Goal: Task Accomplishment & Management: Manage account settings

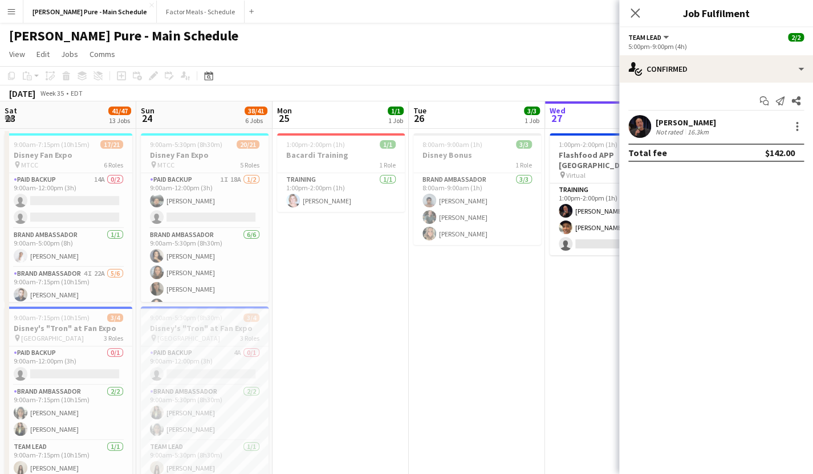
scroll to position [0, 362]
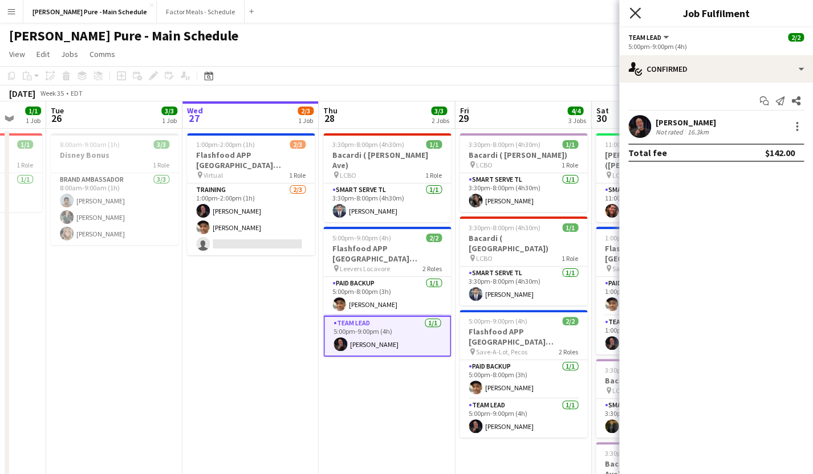
click at [637, 12] on icon "Close pop-in" at bounding box center [634, 12] width 11 height 11
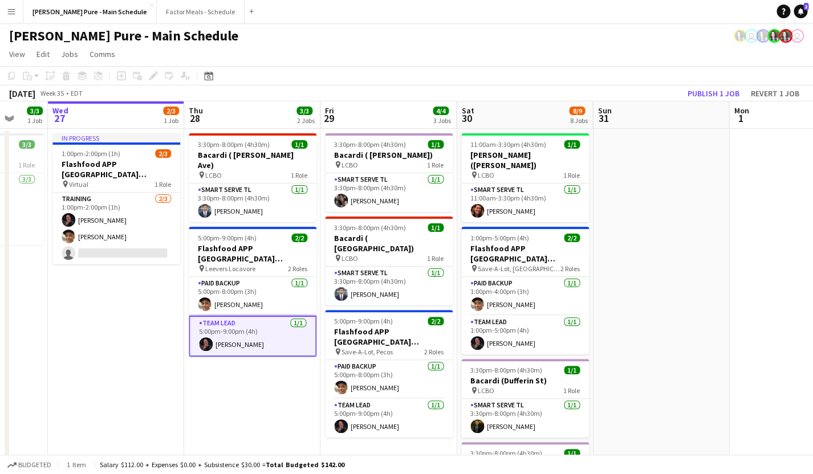
scroll to position [0, 368]
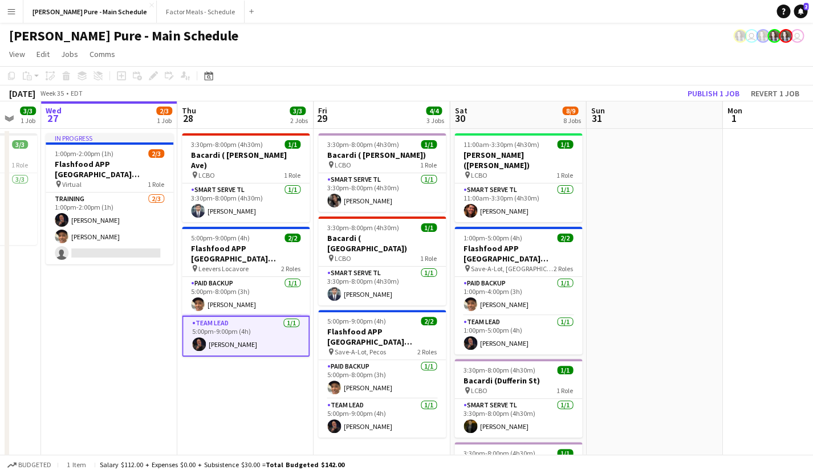
drag, startPoint x: 404, startPoint y: 391, endPoint x: 263, endPoint y: 370, distance: 142.9
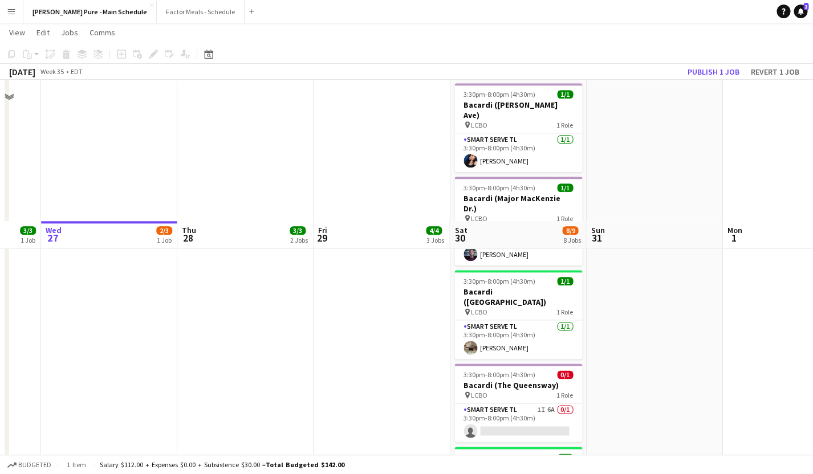
scroll to position [0, 0]
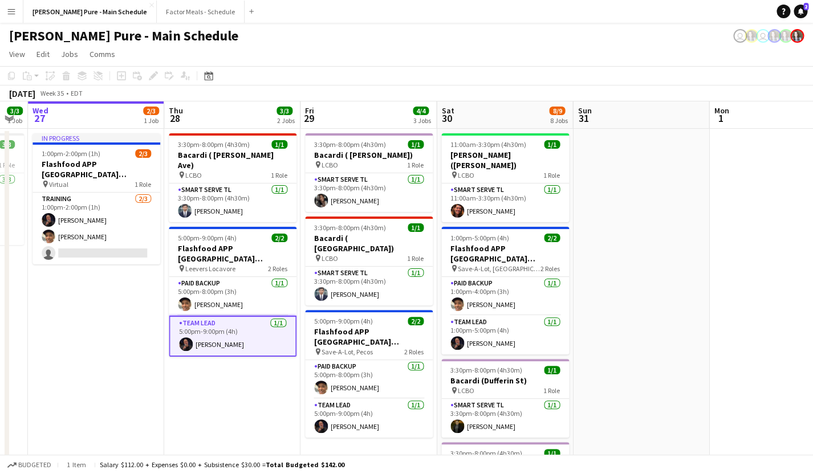
drag, startPoint x: 701, startPoint y: 306, endPoint x: 556, endPoint y: 283, distance: 147.1
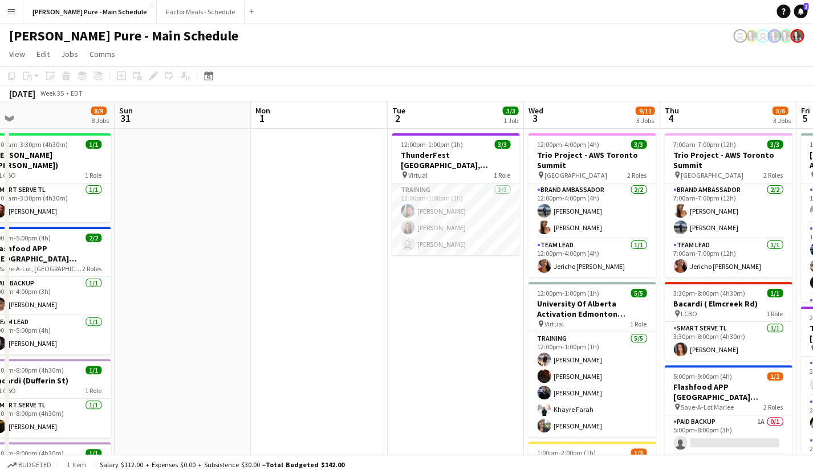
drag, startPoint x: 573, startPoint y: 243, endPoint x: 247, endPoint y: 217, distance: 327.0
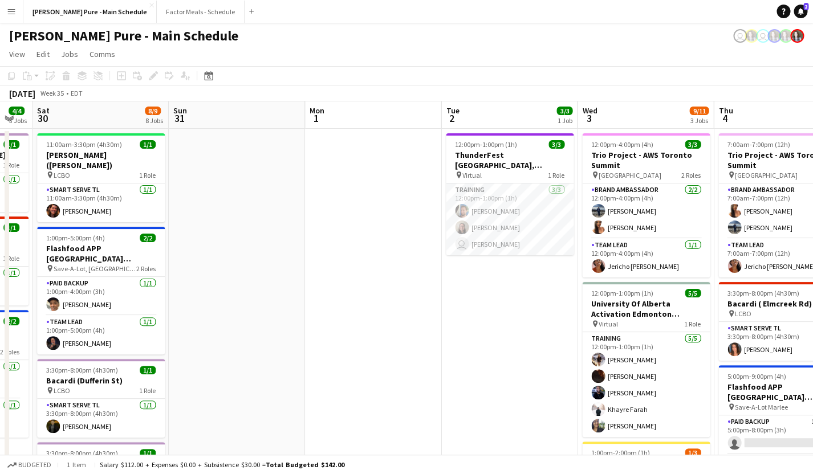
scroll to position [0, 378]
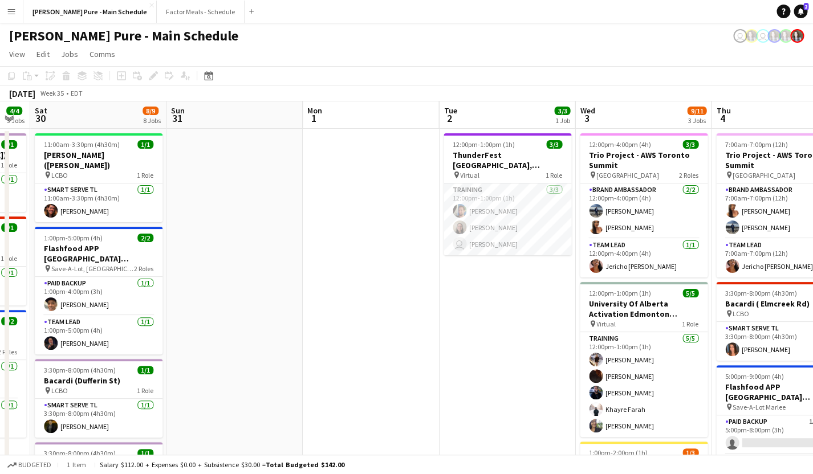
drag, startPoint x: 397, startPoint y: 270, endPoint x: 176, endPoint y: 246, distance: 221.8
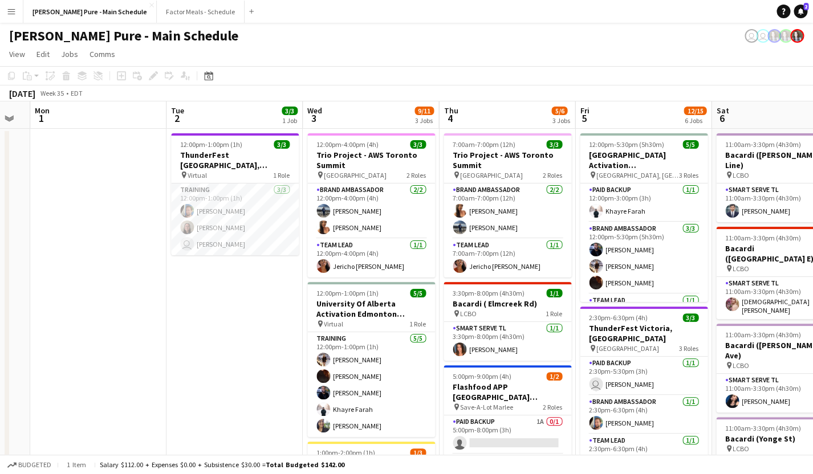
click at [9, 5] on button "Menu" at bounding box center [11, 11] width 23 height 23
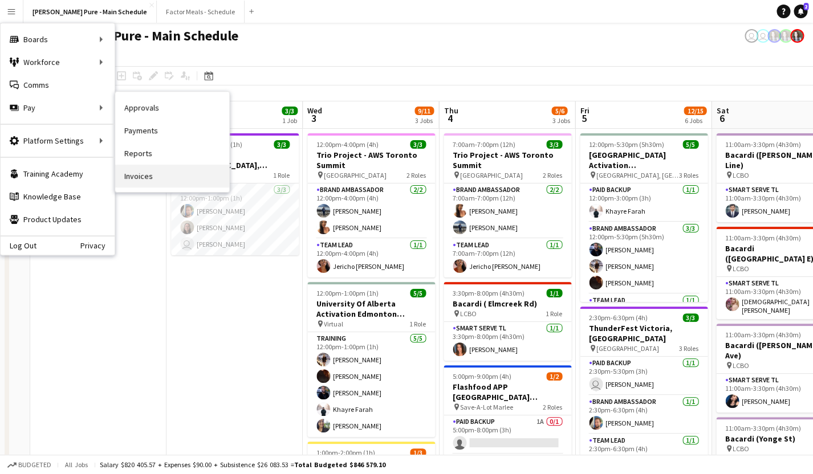
click at [153, 173] on link "Invoices" at bounding box center [172, 176] width 114 height 23
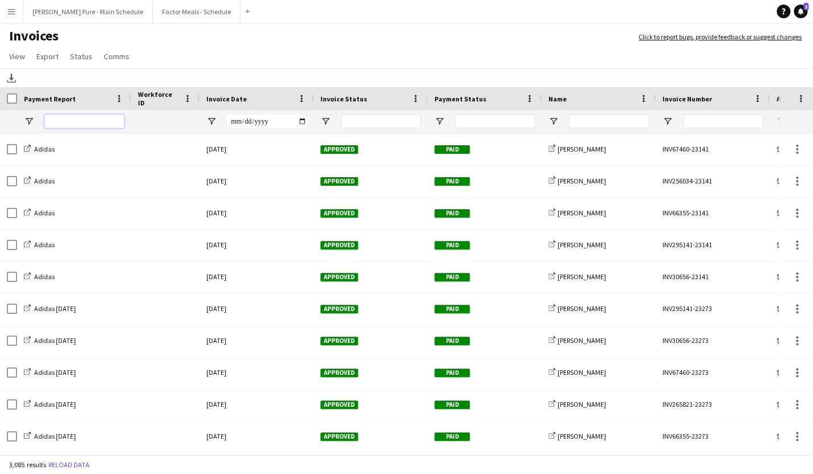
click at [72, 125] on input "Payment Report Filter Input" at bounding box center [84, 122] width 80 height 14
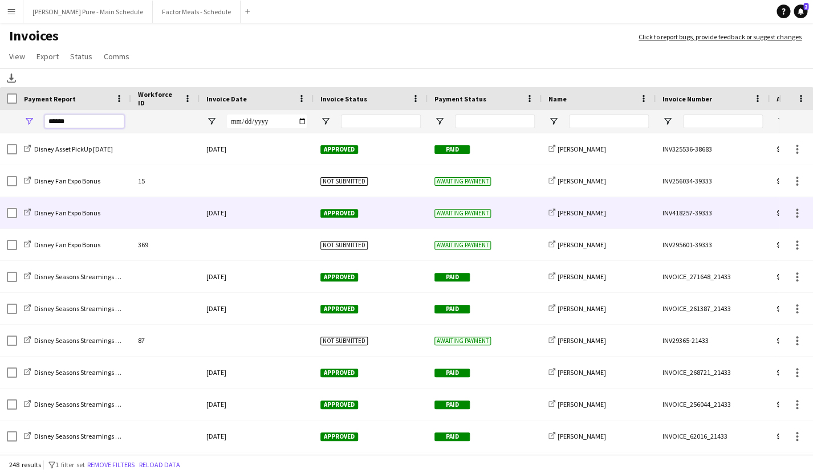
type input "******"
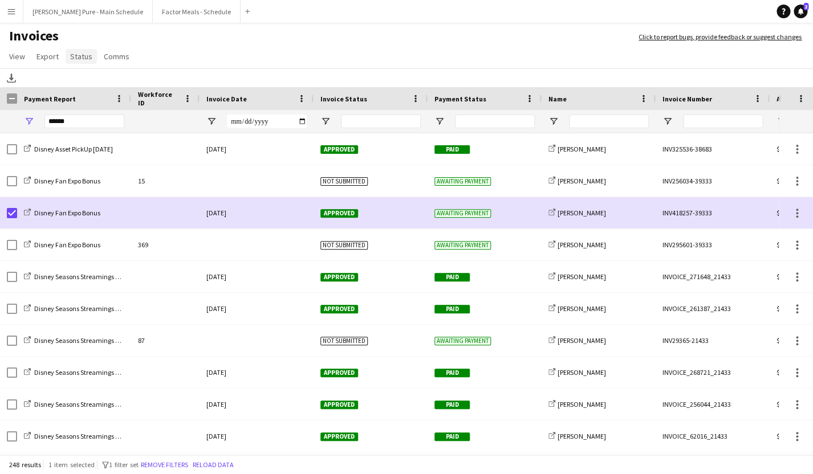
click at [78, 57] on span "Status" at bounding box center [81, 56] width 22 height 10
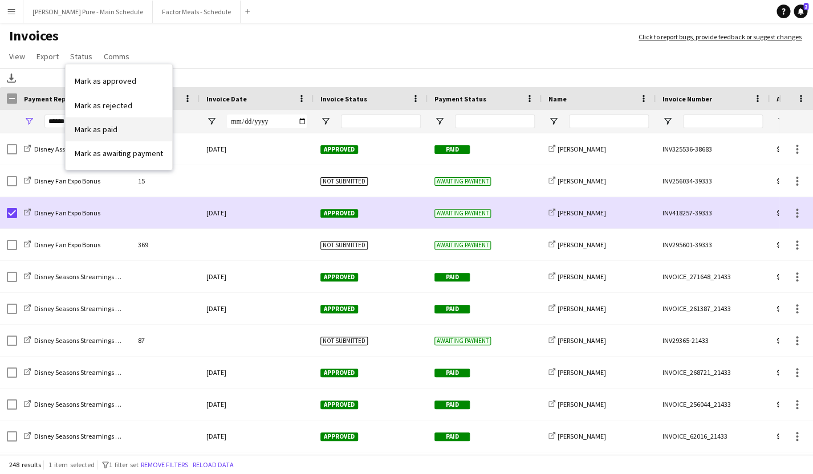
click at [103, 133] on span "Mark as paid" at bounding box center [96, 129] width 43 height 10
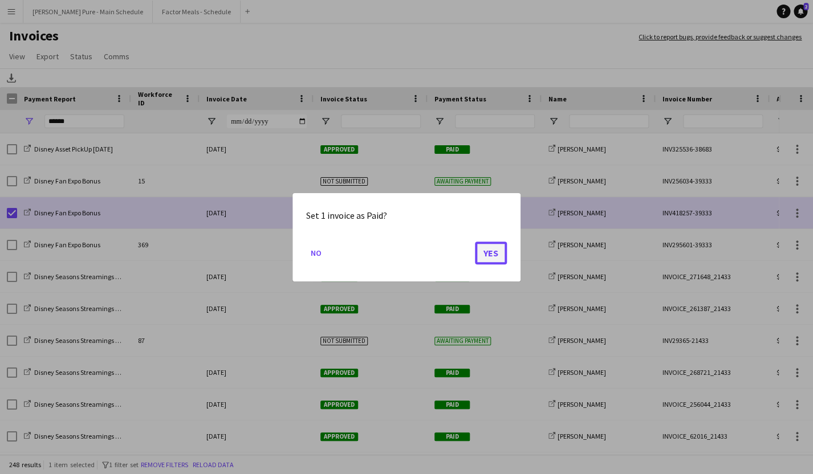
click at [496, 255] on button "Yes" at bounding box center [491, 252] width 32 height 23
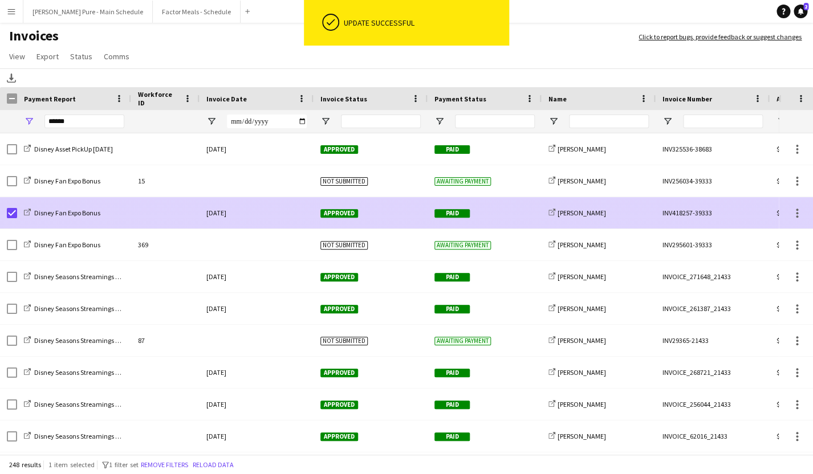
click at [705, 214] on div "INV418257-39333" at bounding box center [712, 212] width 114 height 31
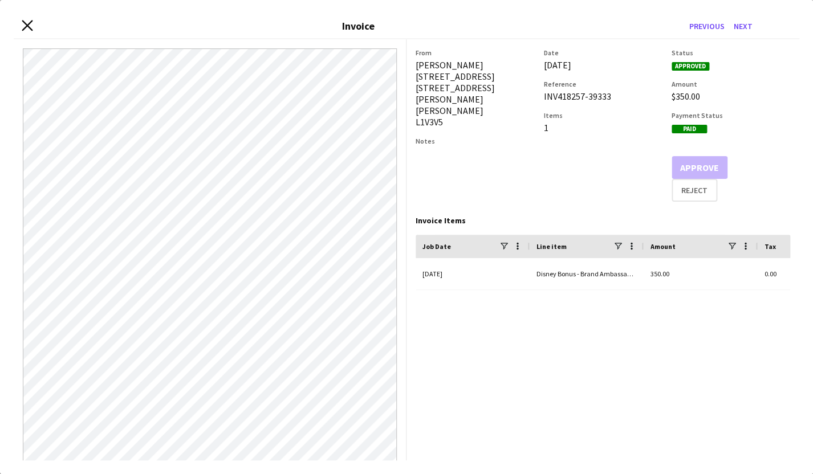
click at [23, 26] on icon "Close invoice dialog" at bounding box center [27, 25] width 11 height 11
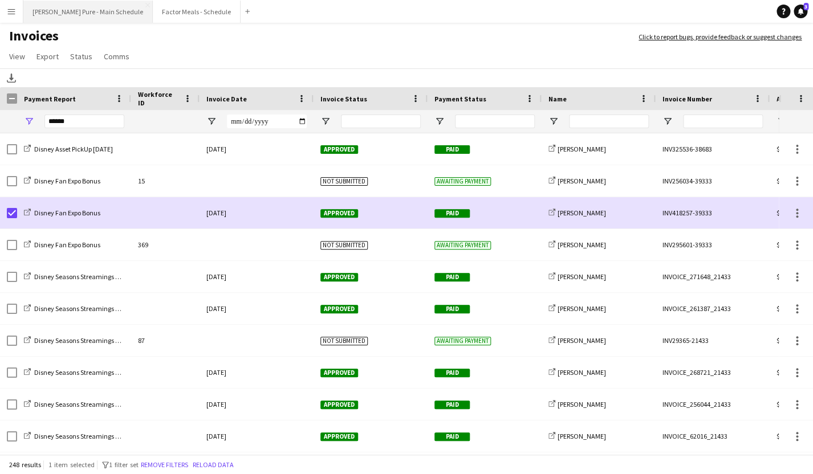
click at [91, 11] on button "[PERSON_NAME] Pure - Main Schedule Close" at bounding box center [87, 12] width 129 height 22
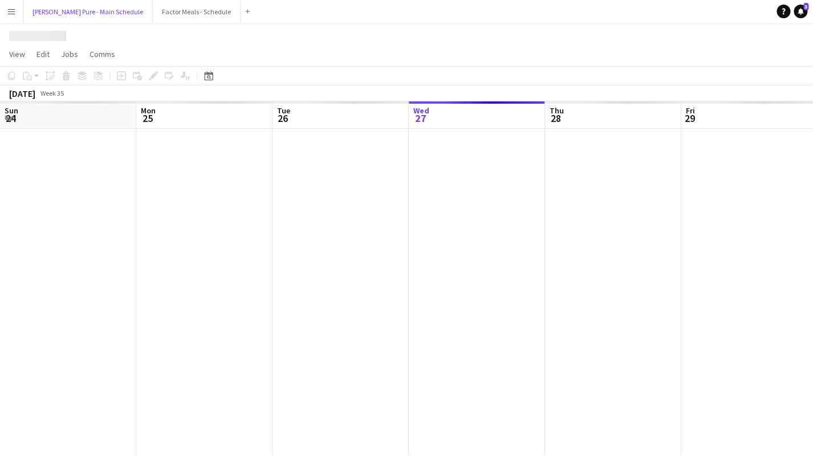
scroll to position [0, 272]
